Goal: Task Accomplishment & Management: Manage account settings

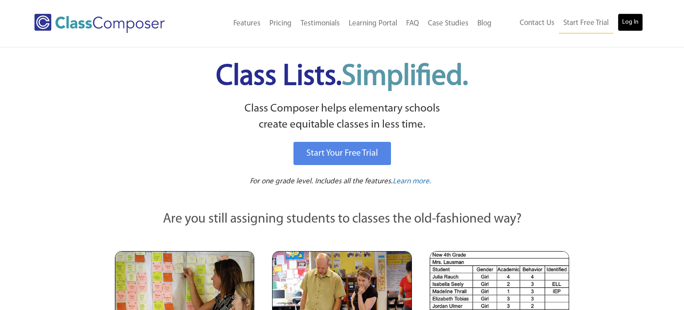
click at [627, 25] on link "Log In" at bounding box center [630, 22] width 25 height 18
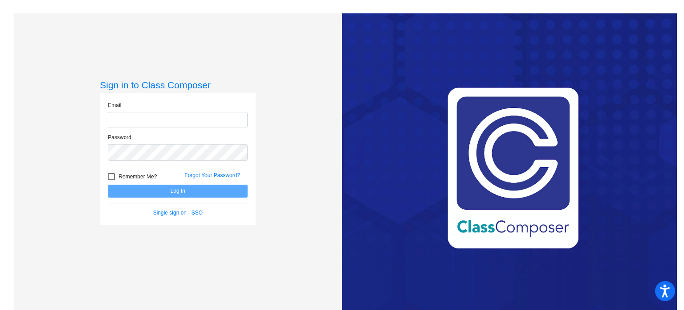
type input "[EMAIL_ADDRESS][DOMAIN_NAME]"
click at [135, 188] on button "Log In" at bounding box center [178, 190] width 140 height 13
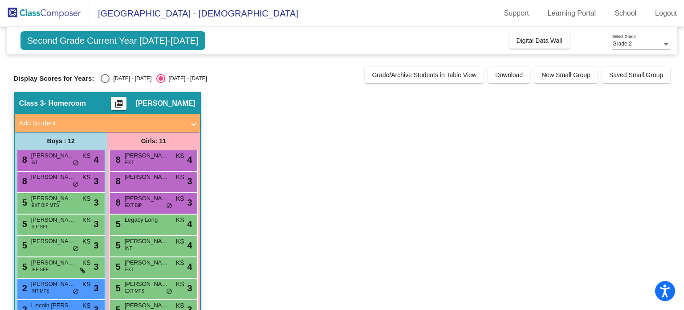
click at [642, 45] on div "Grade 2" at bounding box center [637, 44] width 50 height 6
click at [642, 45] on span "Grade 2" at bounding box center [641, 44] width 58 height 16
click at [280, 21] on mat-toolbar "[GEOGRAPHIC_DATA] - [DEMOGRAPHIC_DATA] Support Learning Portal School Logout" at bounding box center [342, 13] width 684 height 27
click at [618, 15] on link "School" at bounding box center [626, 13] width 36 height 14
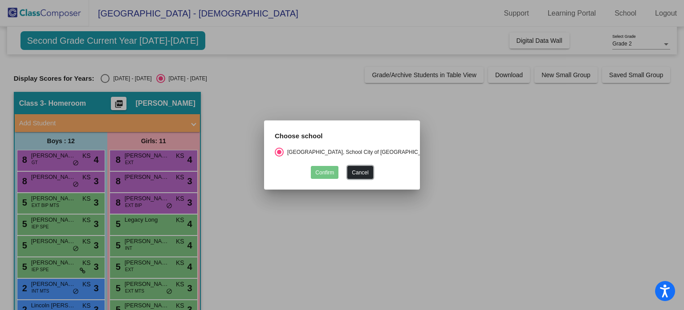
click at [360, 170] on button "Cancel" at bounding box center [359, 172] width 25 height 13
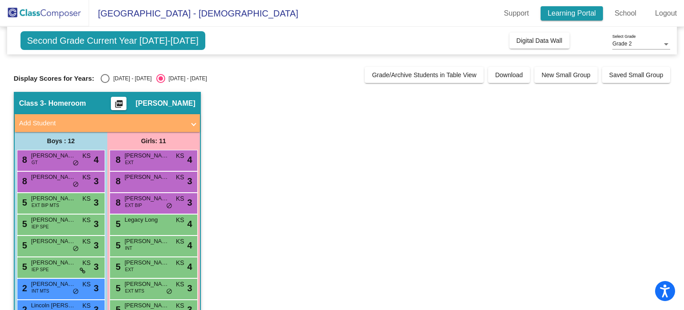
click at [556, 17] on link "Learning Portal" at bounding box center [572, 13] width 63 height 14
click at [408, 172] on app-classroom "Class 3 - Homeroom picture_as_pdf [PERSON_NAME] Add Student First Name Last Nam…" at bounding box center [342, 256] width 657 height 329
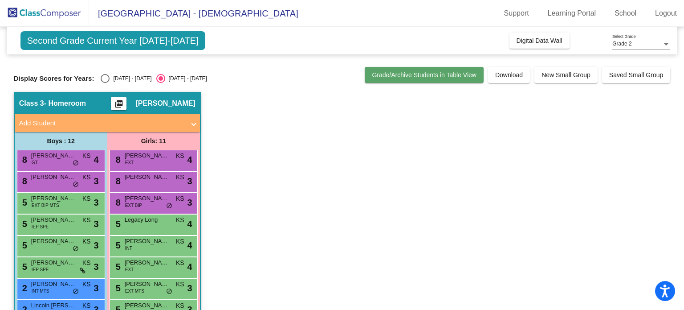
click at [388, 74] on span "Grade/Archive Students in Table View" at bounding box center [424, 74] width 105 height 7
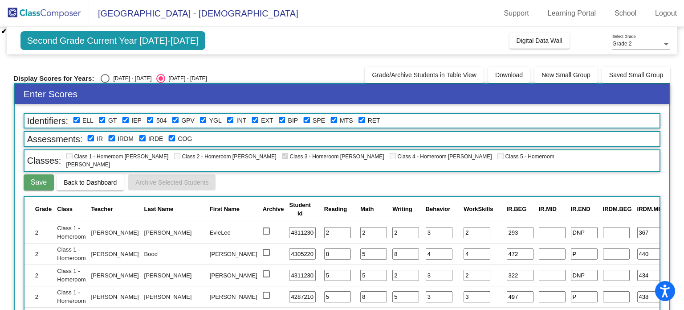
click at [101, 80] on div "Select an option" at bounding box center [105, 78] width 9 height 9
click at [105, 83] on input "[DATE] - [DATE]" at bounding box center [105, 83] width 0 height 0
radio input "true"
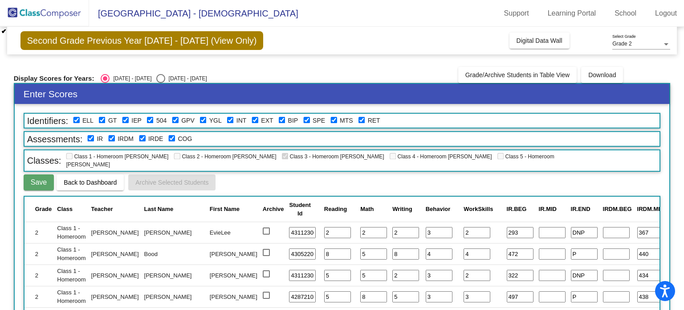
click at [54, 14] on img at bounding box center [44, 13] width 89 height 26
click at [658, 12] on link "Logout" at bounding box center [666, 13] width 36 height 14
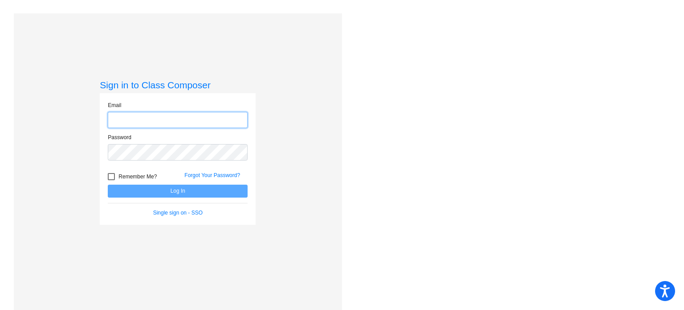
type input "[EMAIL_ADDRESS][DOMAIN_NAME]"
